Goal: Task Accomplishment & Management: Complete application form

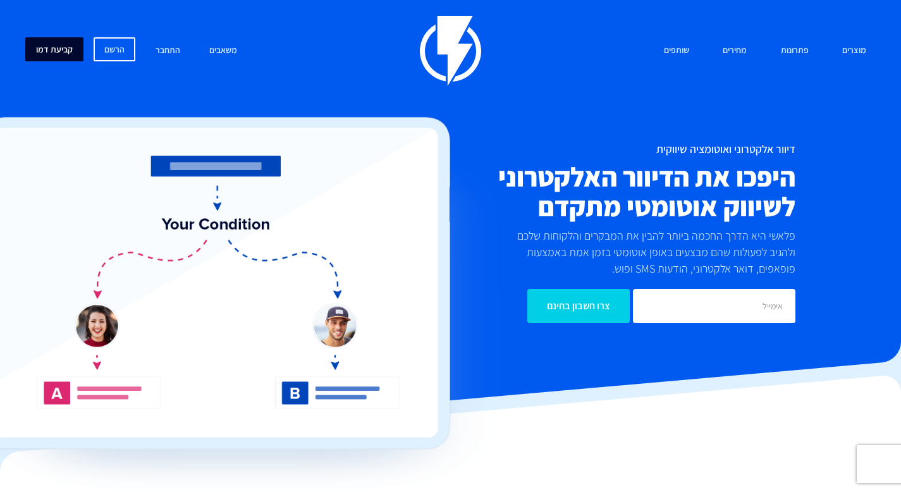
click at [47, 55] on link "קביעת דמו" at bounding box center [54, 49] width 58 height 24
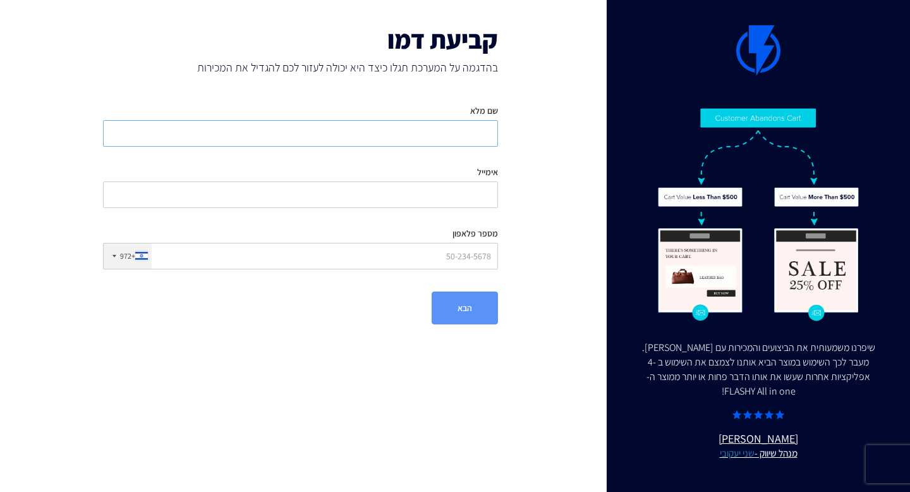
click at [401, 145] on input "שם מלא" at bounding box center [300, 133] width 395 height 27
type input "אור חרס"
type input "[EMAIL_ADDRESS][DOMAIN_NAME]"
click at [390, 254] on input "מספר פלאפון" at bounding box center [300, 256] width 395 height 27
type input "0525464808"
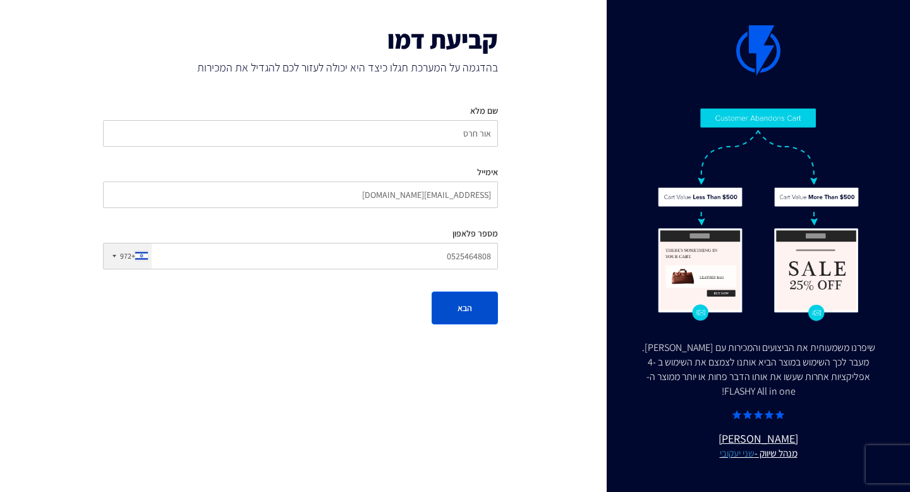
click at [443, 312] on button "הבא" at bounding box center [465, 307] width 66 height 33
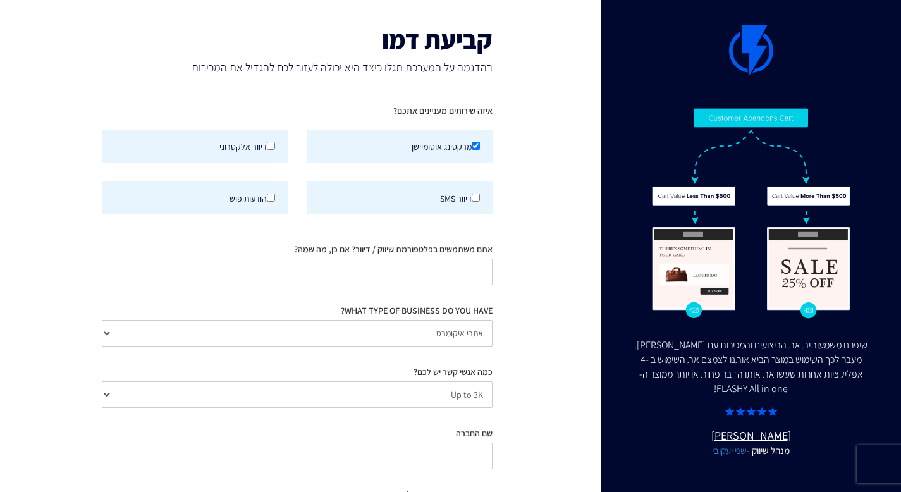
click at [276, 141] on label "דיוור אלקטרוני" at bounding box center [195, 146] width 186 height 33
click at [275, 142] on input "דיוור אלקטרוני" at bounding box center [271, 146] width 8 height 8
checkbox input "true"
click at [272, 196] on input "הודעות פוש" at bounding box center [271, 197] width 8 height 8
checkbox input "true"
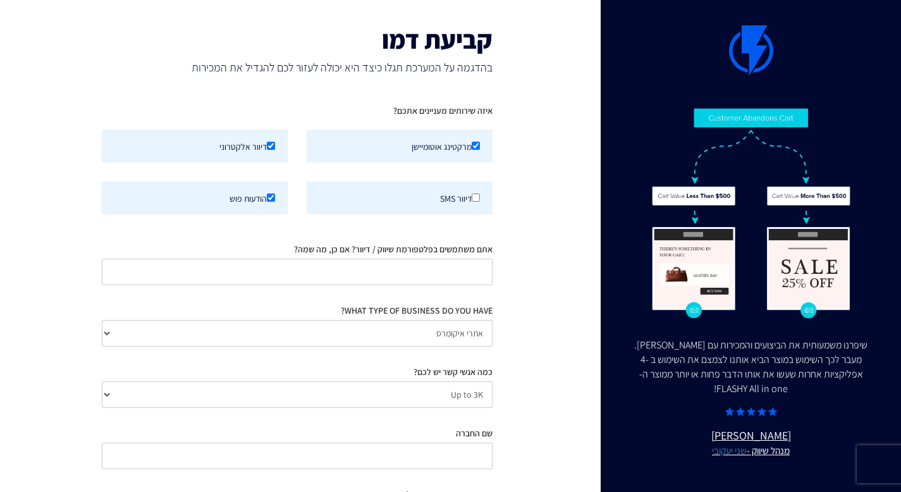
click at [466, 200] on label "דיוור SMS" at bounding box center [400, 197] width 186 height 33
click at [472, 200] on input "דיוור SMS" at bounding box center [476, 197] width 8 height 8
checkbox input "true"
click at [444, 269] on input "אתם משתמשים בפלטפורמת שיווק / דיוור? אם כן, מה שמה?" at bounding box center [297, 272] width 391 height 27
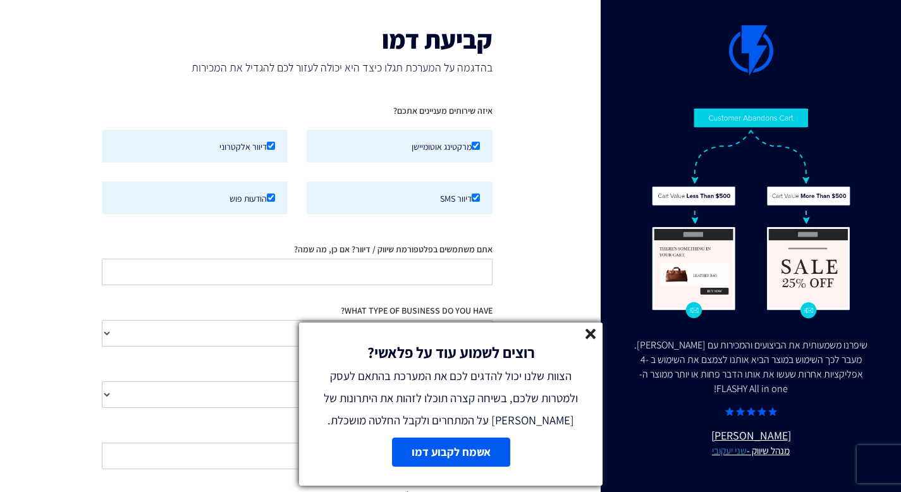
click at [591, 331] on line at bounding box center [590, 333] width 9 height 9
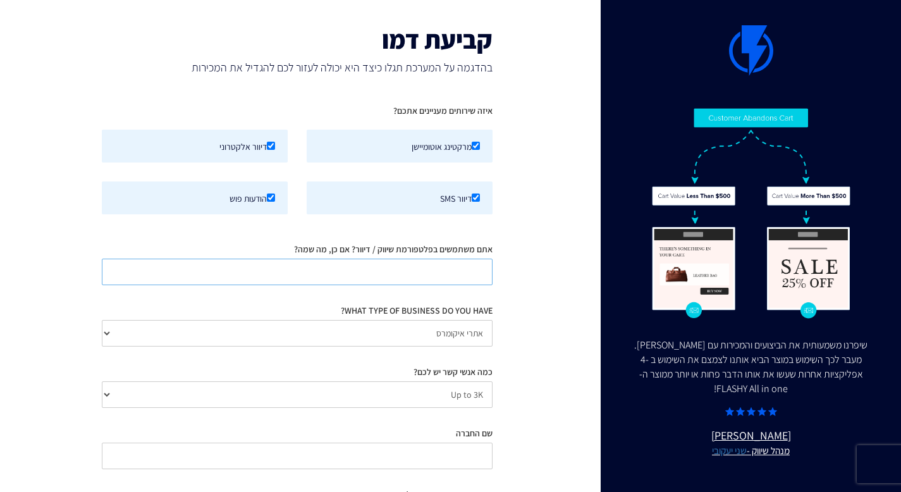
type input "a"
type input "mailchimp"
click at [447, 339] on select "אתרי איקומרס Agency / Freelancer SaaS Other" at bounding box center [297, 333] width 391 height 27
click at [102, 320] on select "אתרי איקומרס Agency / Freelancer SaaS Other" at bounding box center [297, 333] width 391 height 27
click at [460, 399] on select "Up to 3K 3K-10K 10K-25K 25K-50K 50K-100K 100K-250K 250K-500K 500K-1M 1M+" at bounding box center [297, 394] width 391 height 27
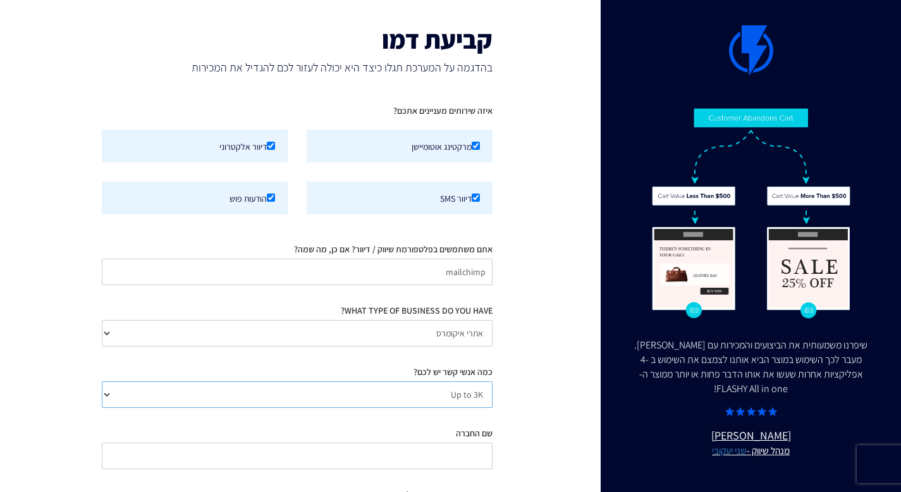
click at [102, 381] on select "Up to 3K 3K-10K 10K-25K 25K-50K 50K-100K 100K-250K 250K-500K 500K-1M 1M+" at bounding box center [297, 394] width 391 height 27
click at [532, 380] on div "שיפרנו משמעותית את הביצועים והמכירות עם [PERSON_NAME]. מעבר לכך השימוש במוצר הב…" at bounding box center [451, 305] width 920 height 611
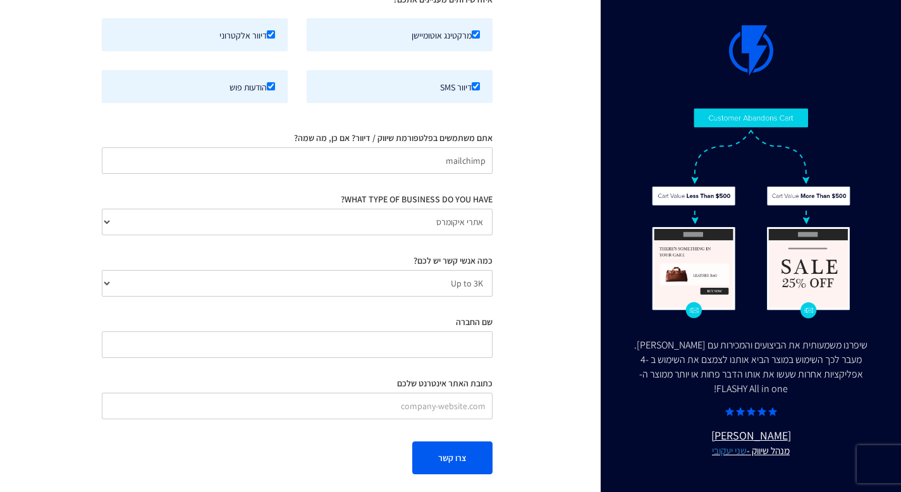
scroll to position [119, 0]
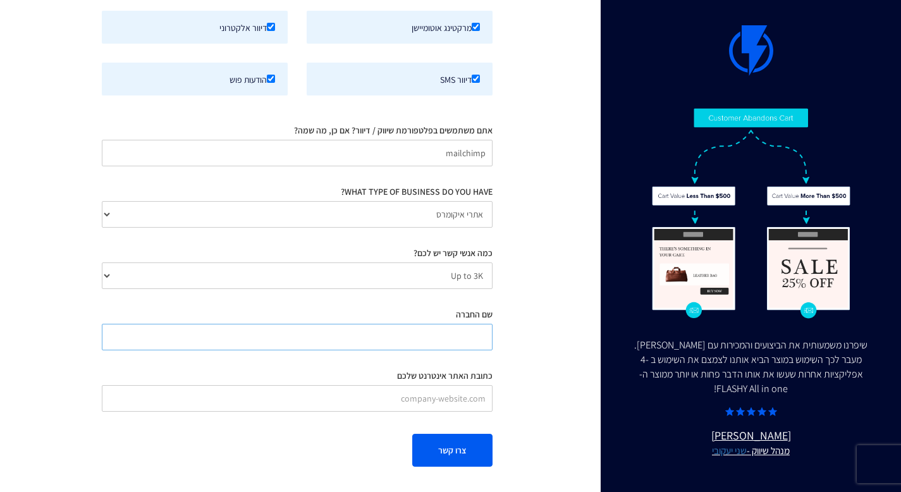
click at [458, 334] on input "שם החברה" at bounding box center [297, 337] width 391 height 27
type input "masala"
click at [471, 394] on input "כתובת האתר אינטרנט שלכם" at bounding box center [297, 398] width 391 height 27
click at [472, 272] on select "Up to 3K 3K-10K 10K-25K 25K-50K 50K-100K 100K-250K 250K-500K 500K-1M 1M+" at bounding box center [297, 275] width 391 height 27
click at [102, 262] on select "Up to 3K 3K-10K 10K-25K 25K-50K 50K-100K 100K-250K 250K-500K 500K-1M 1M+" at bounding box center [297, 275] width 391 height 27
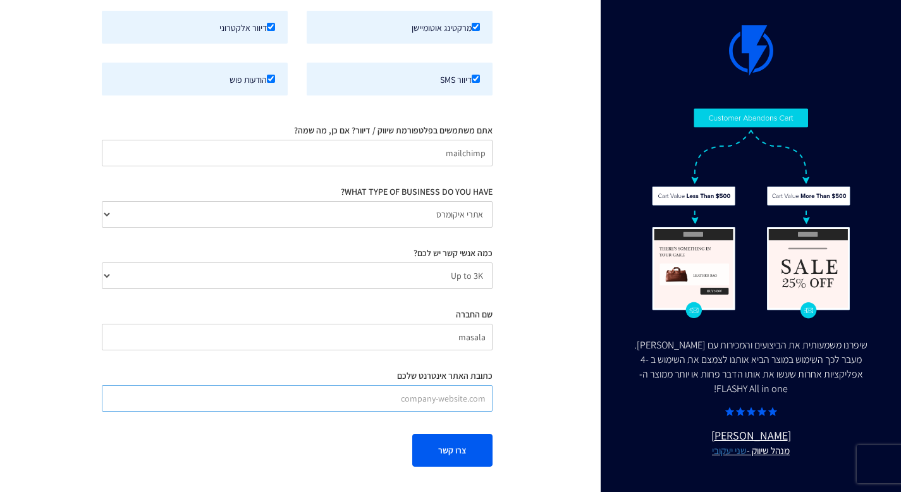
click at [453, 396] on input "כתובת האתר אינטרנט שלכם" at bounding box center [297, 398] width 391 height 27
type input "[DOMAIN_NAME]"
click at [465, 449] on button "צרו קשר" at bounding box center [452, 450] width 80 height 33
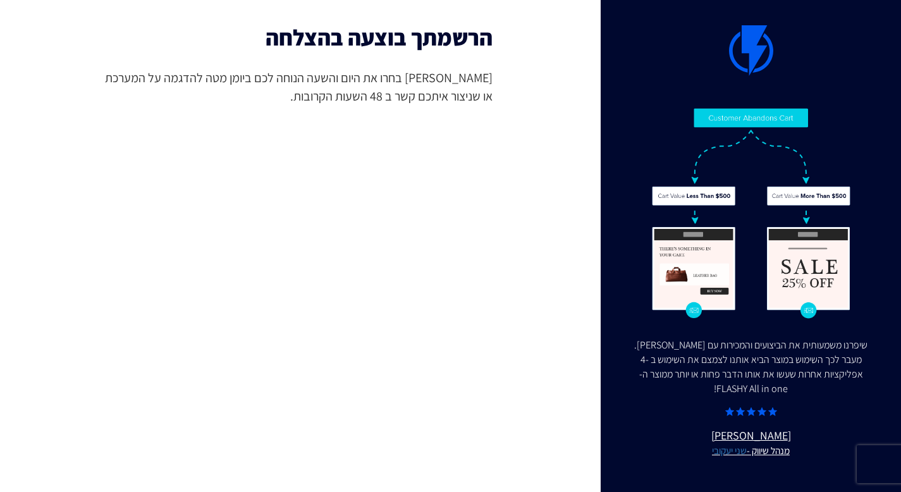
scroll to position [16, 0]
